Goal: Check status: Check status

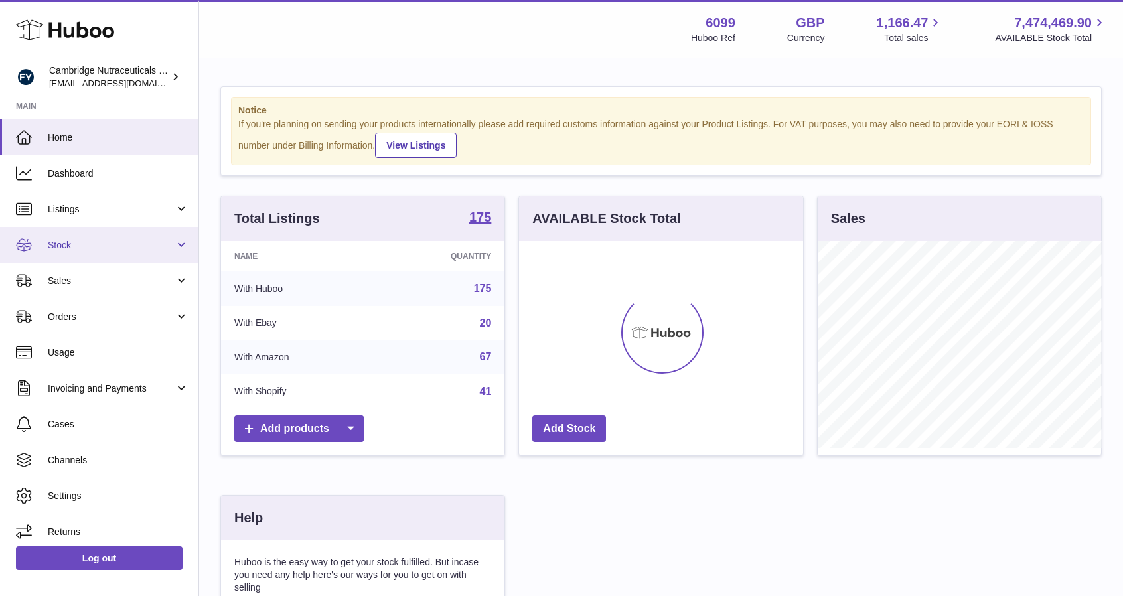
click at [80, 249] on span "Stock" at bounding box center [111, 245] width 127 height 13
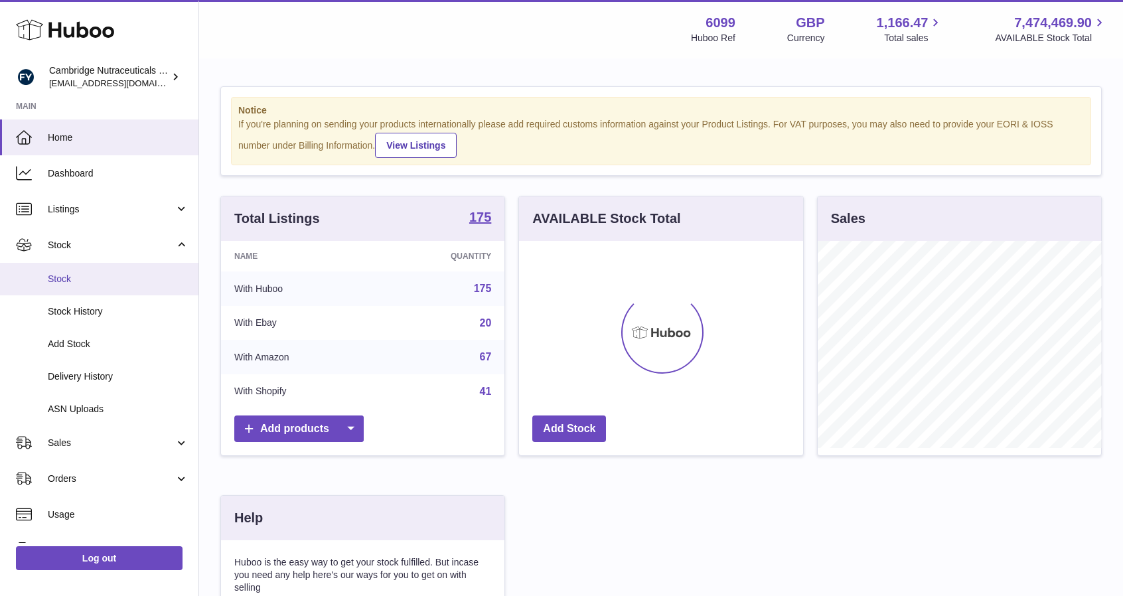
click at [70, 286] on link "Stock" at bounding box center [99, 279] width 199 height 33
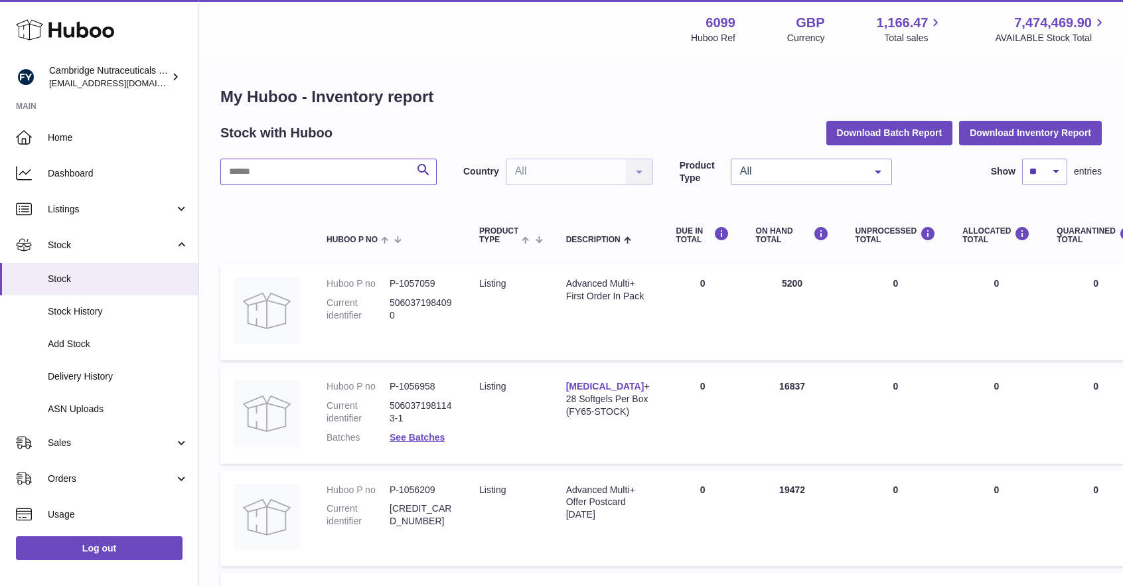
click at [389, 167] on input "text" at bounding box center [328, 172] width 216 height 27
type input "***"
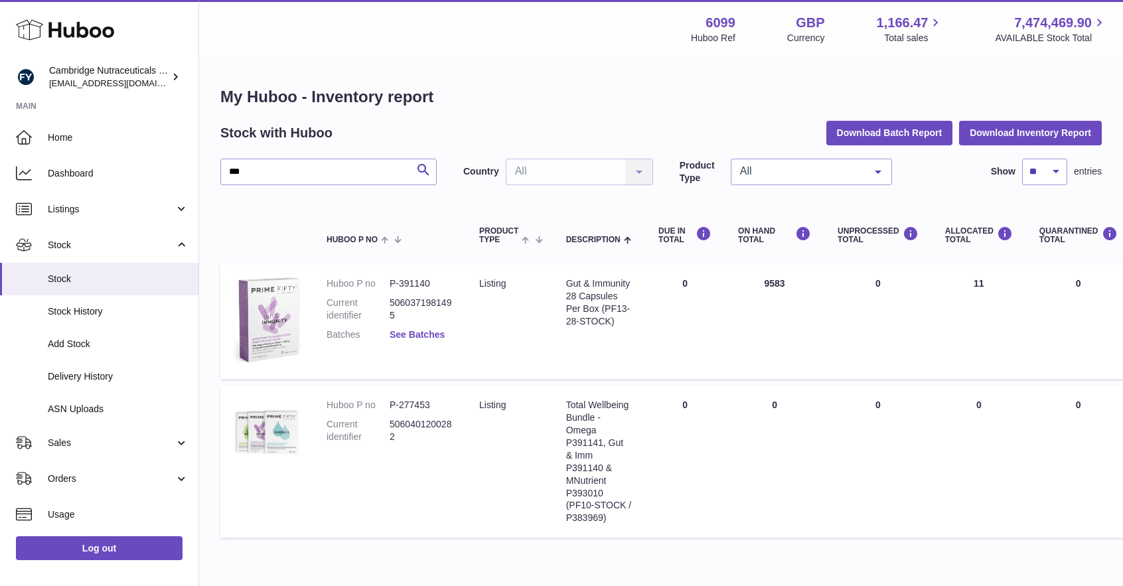
click at [441, 338] on link "See Batches" at bounding box center [417, 334] width 55 height 11
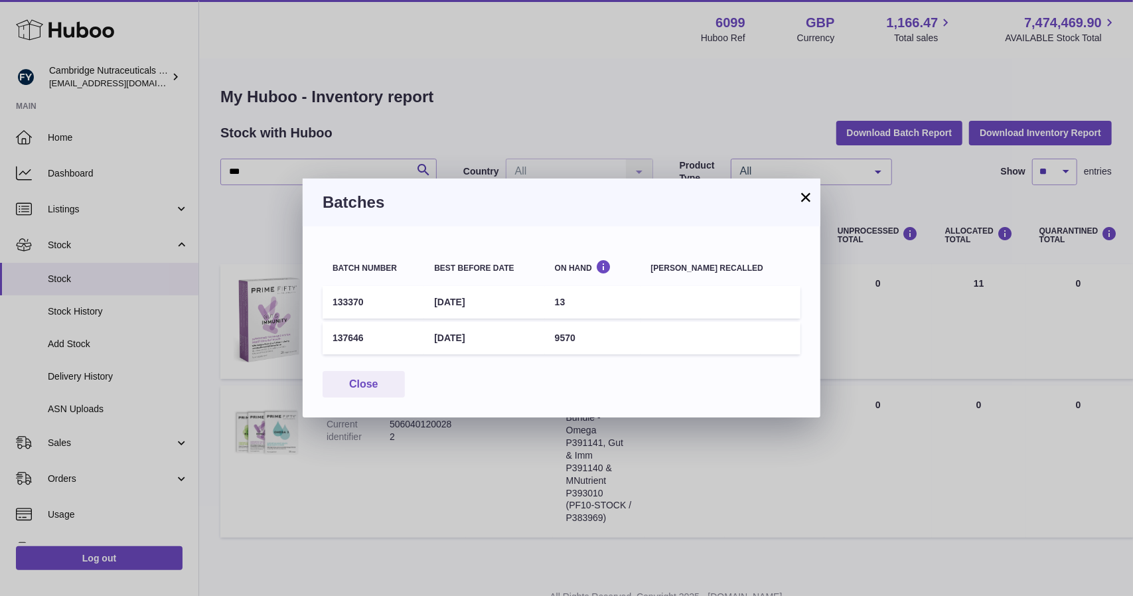
click at [805, 201] on button "×" at bounding box center [806, 197] width 16 height 16
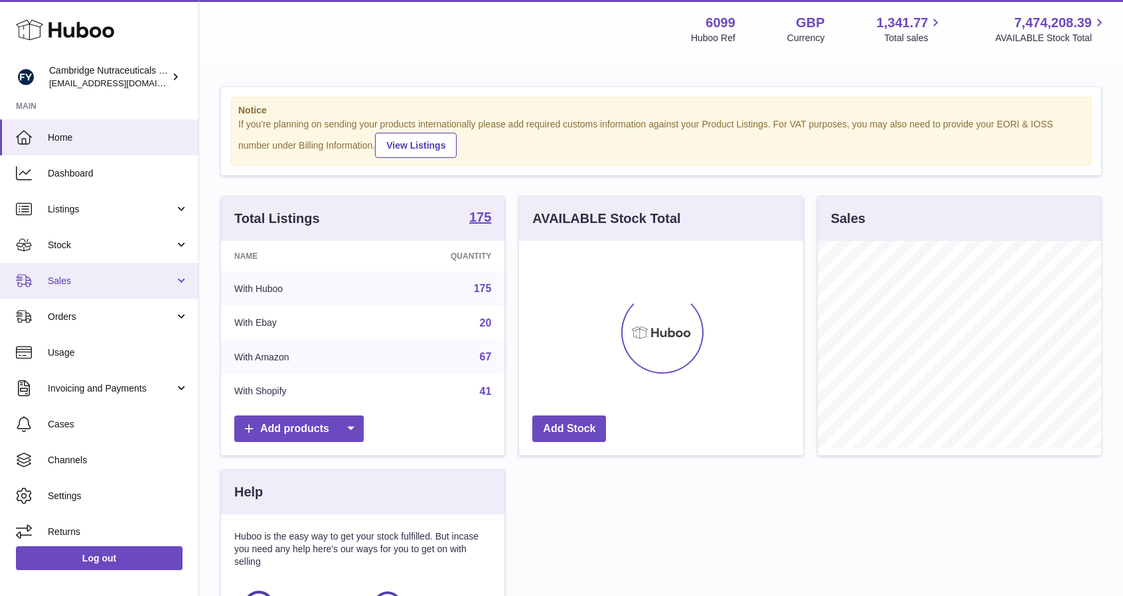
scroll to position [207, 284]
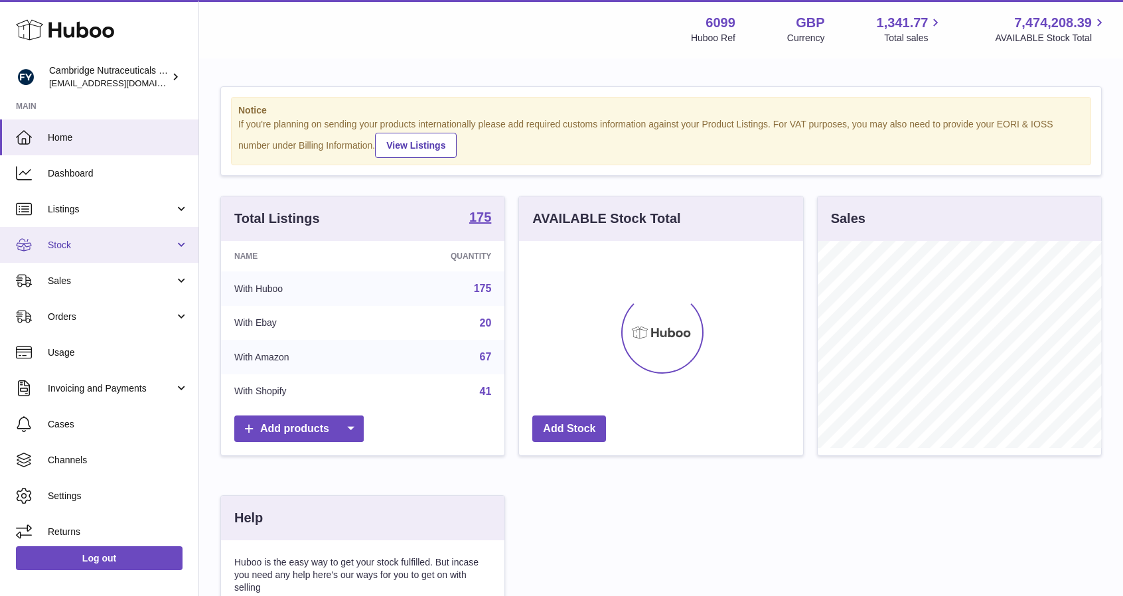
click at [74, 242] on span "Stock" at bounding box center [111, 245] width 127 height 13
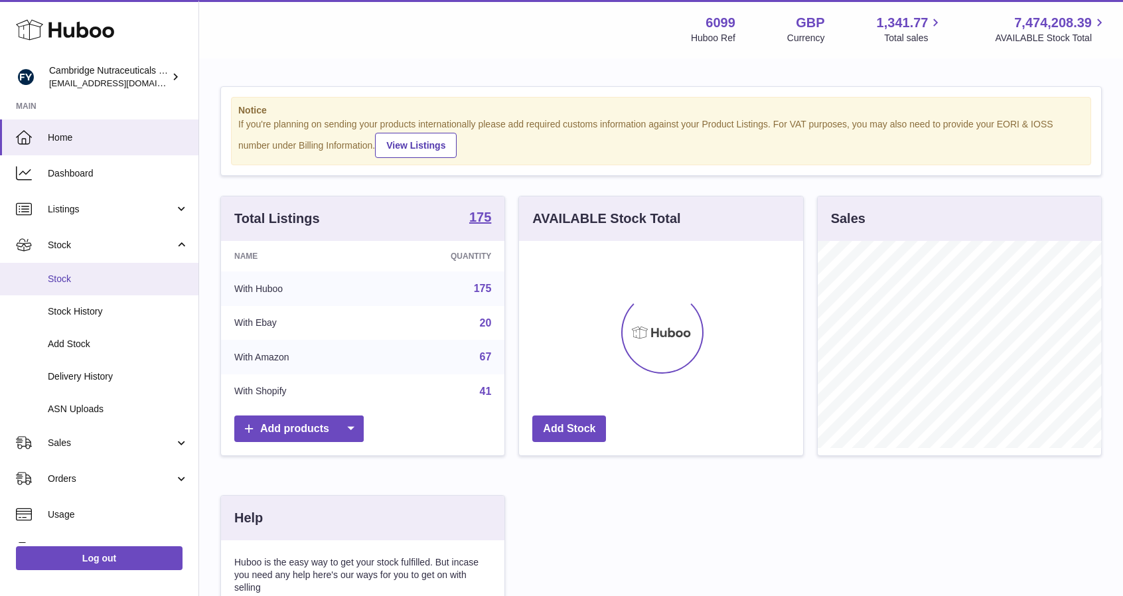
click at [80, 278] on span "Stock" at bounding box center [118, 279] width 141 height 13
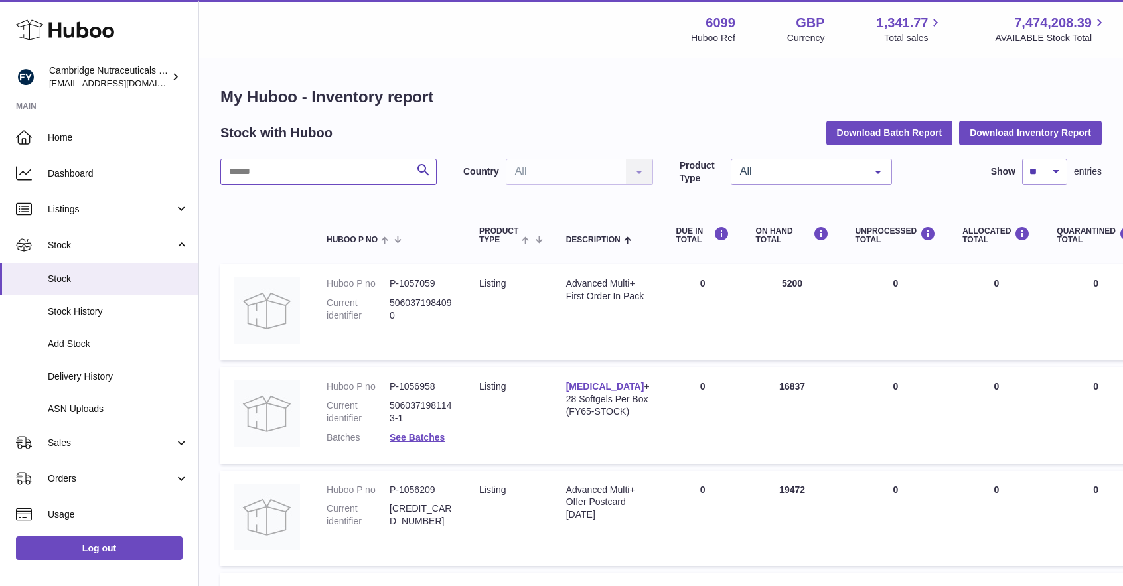
click at [272, 168] on input "text" at bounding box center [328, 172] width 216 height 27
type input "***"
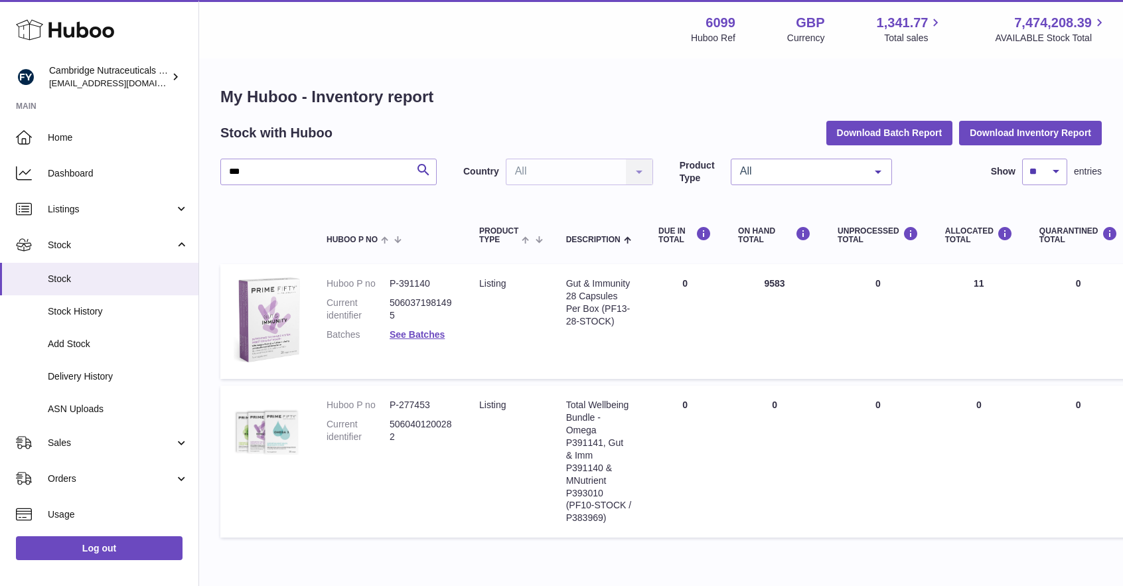
click at [413, 340] on dd "See Batches" at bounding box center [421, 335] width 63 height 13
click at [412, 333] on link "See Batches" at bounding box center [417, 334] width 55 height 11
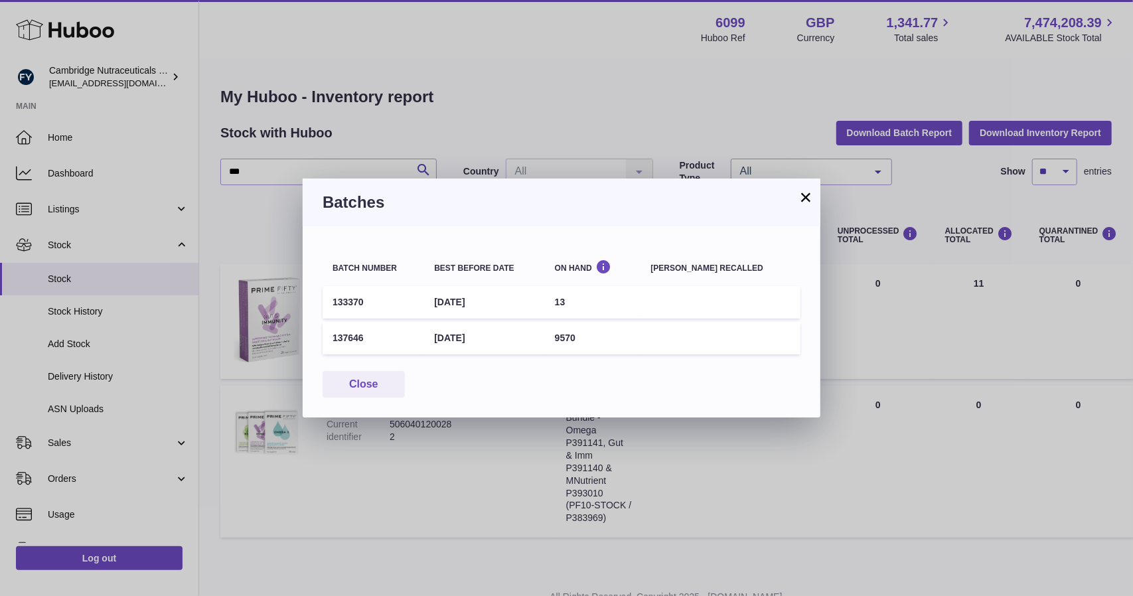
click at [797, 196] on h3 "Batches" at bounding box center [562, 202] width 478 height 21
click at [803, 196] on button "×" at bounding box center [806, 197] width 16 height 16
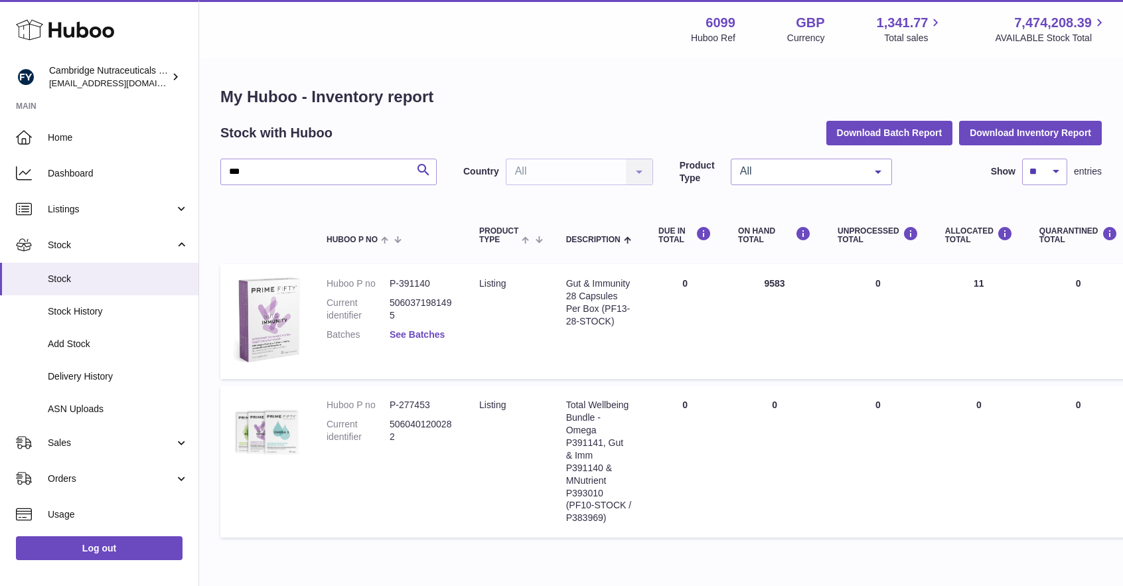
click at [410, 333] on link "See Batches" at bounding box center [417, 334] width 55 height 11
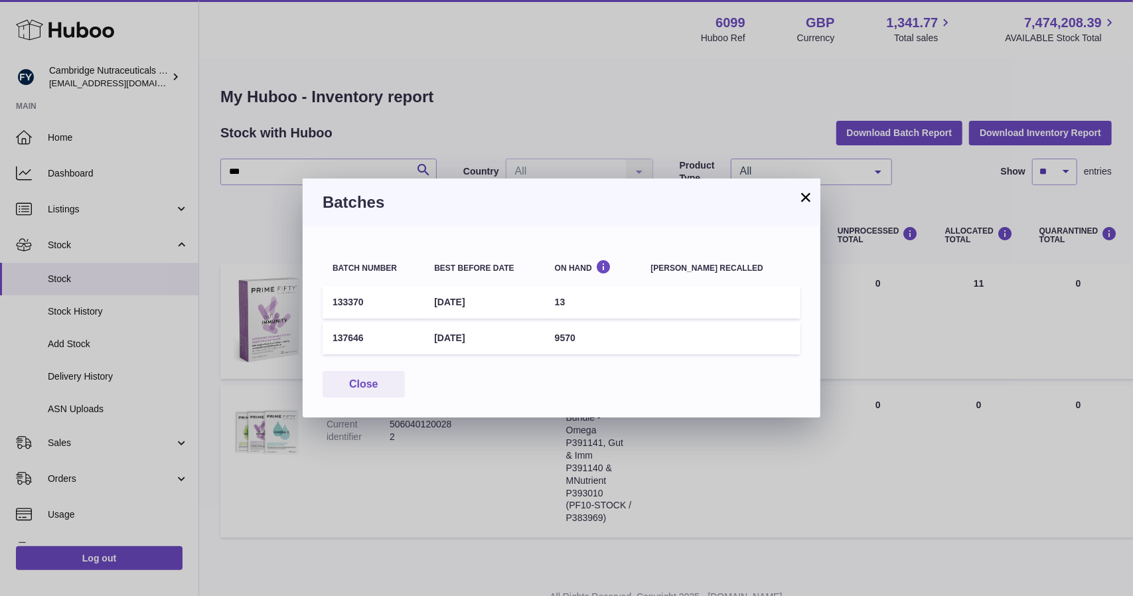
click at [805, 196] on button "×" at bounding box center [806, 197] width 16 height 16
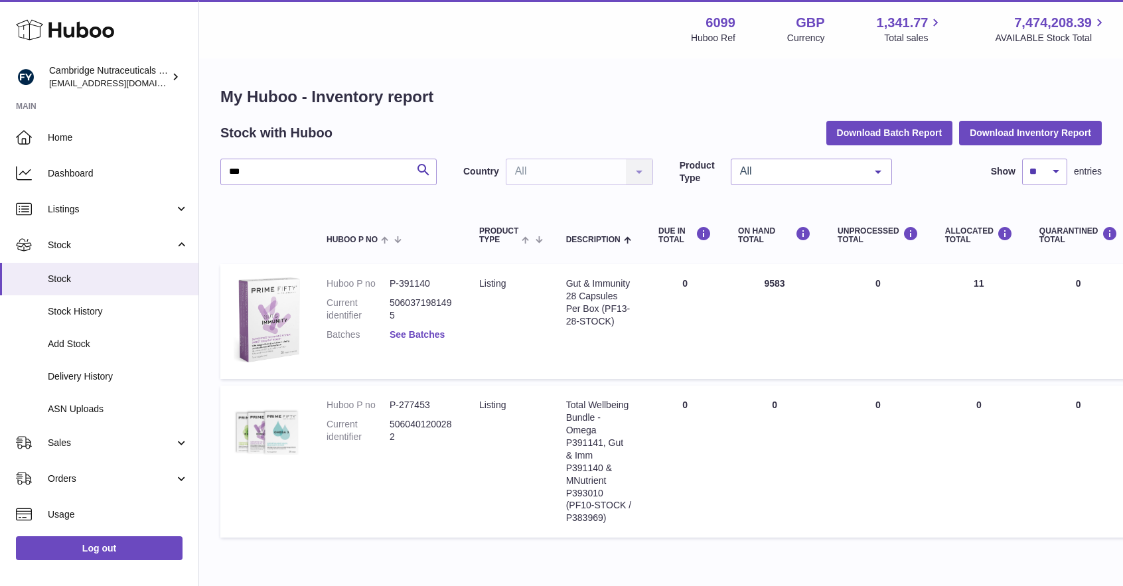
click at [430, 334] on link "See Batches" at bounding box center [417, 334] width 55 height 11
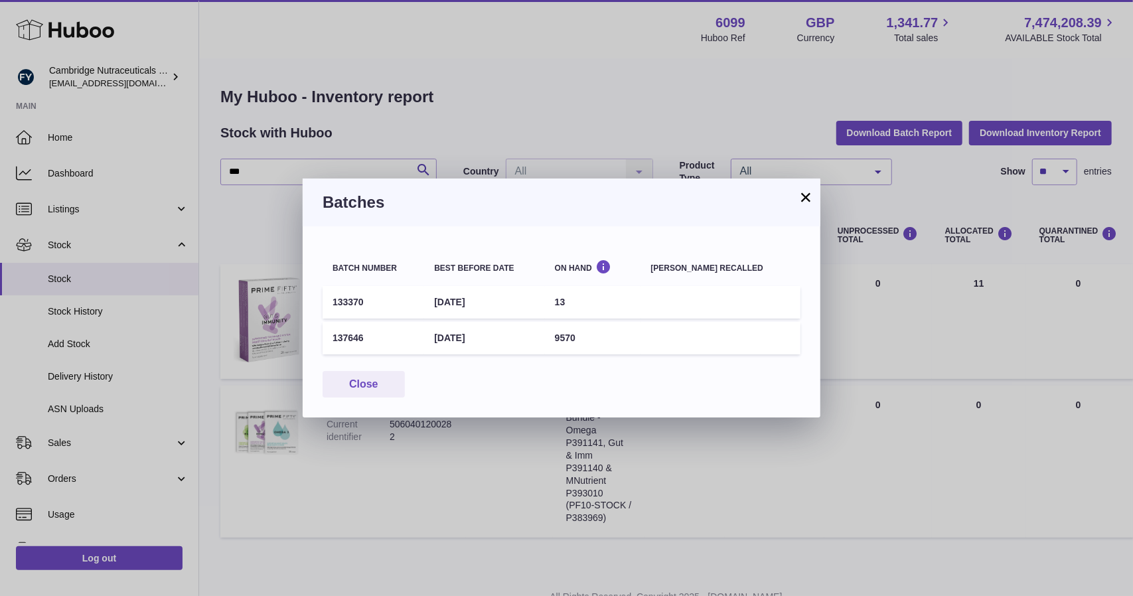
click at [802, 193] on button "×" at bounding box center [806, 197] width 16 height 16
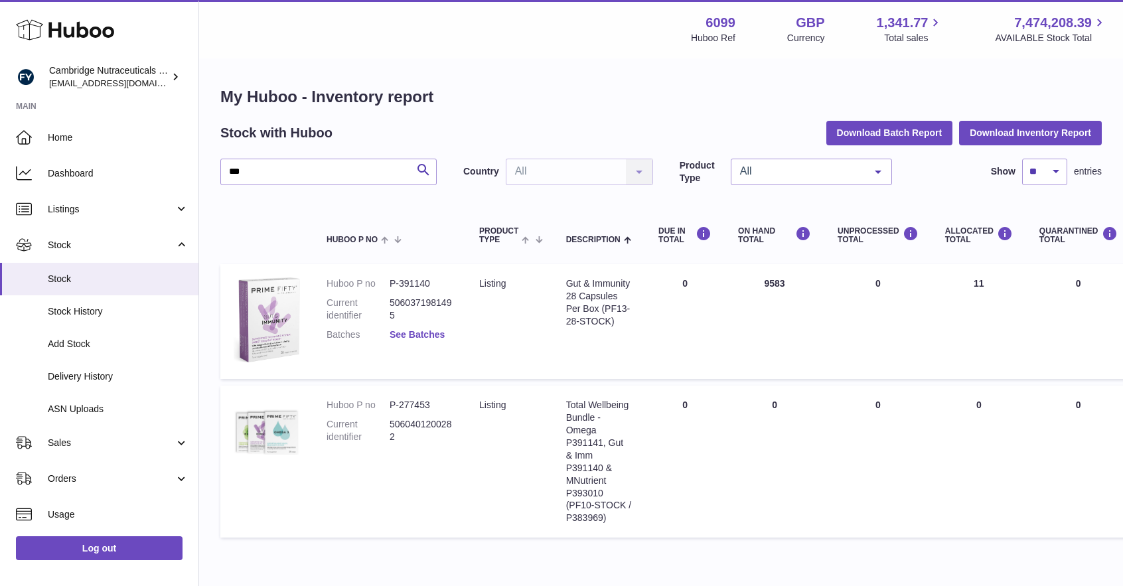
click at [418, 337] on link "See Batches" at bounding box center [417, 334] width 55 height 11
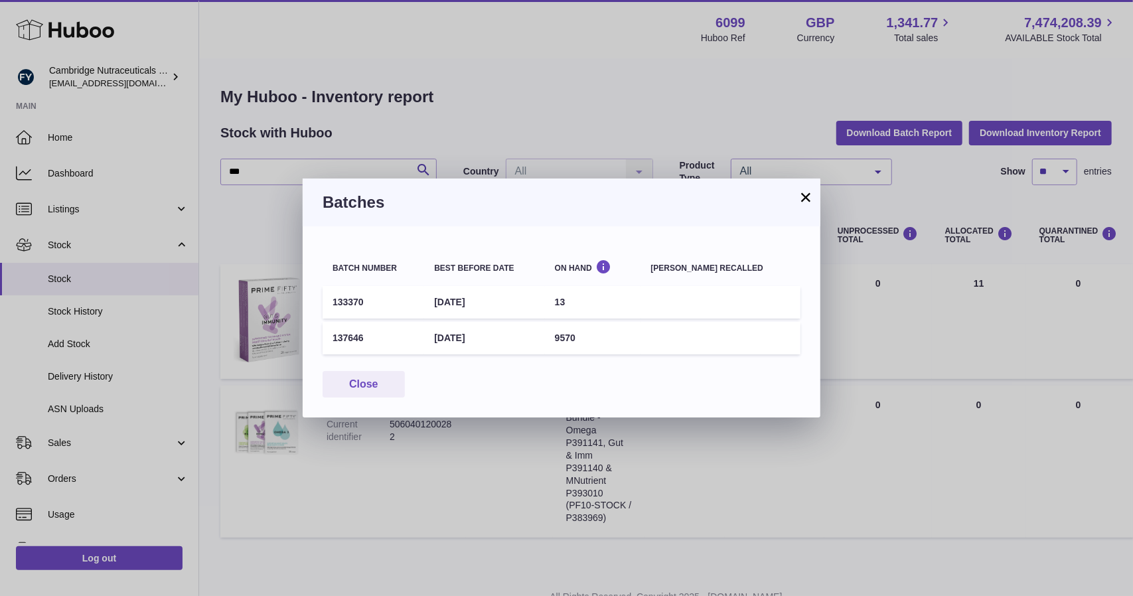
click at [803, 199] on button "×" at bounding box center [806, 197] width 16 height 16
